Goal: Transaction & Acquisition: Obtain resource

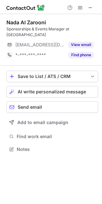
scroll to position [139, 102]
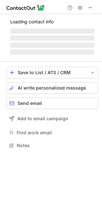
scroll to position [155, 102]
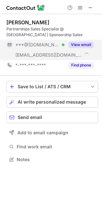
click at [86, 45] on button "View email" at bounding box center [80, 45] width 25 height 6
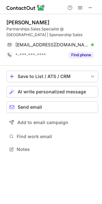
scroll to position [145, 102]
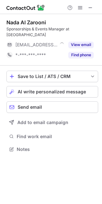
scroll to position [3, 3]
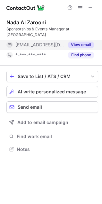
click at [75, 42] on button "View email" at bounding box center [80, 45] width 25 height 6
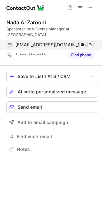
drag, startPoint x: 82, startPoint y: 38, endPoint x: 91, endPoint y: 34, distance: 10.5
click at [91, 40] on div "nada.zarooni@emirates.com Send email Copy" at bounding box center [49, 45] width 87 height 10
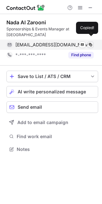
click at [91, 42] on span at bounding box center [90, 44] width 5 height 5
click at [92, 42] on span at bounding box center [90, 44] width 5 height 5
